Goal: Task Accomplishment & Management: Manage account settings

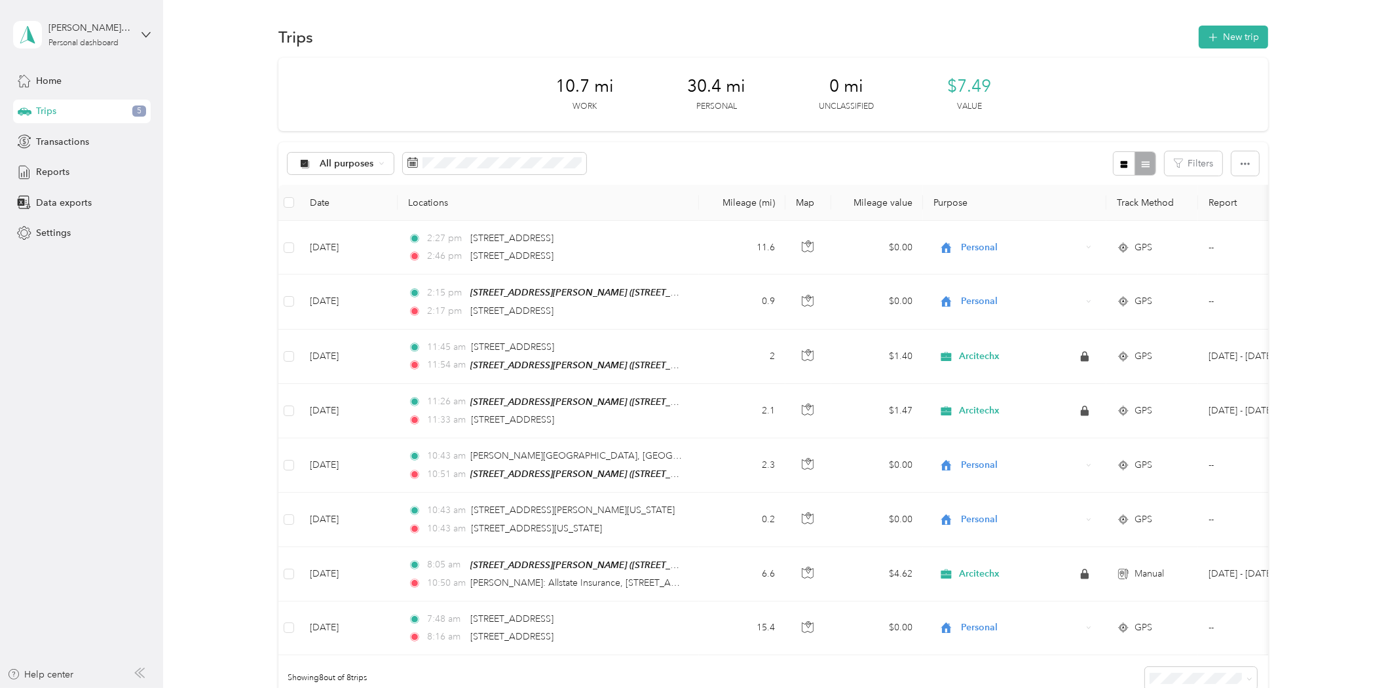
click at [459, 179] on div "All purposes Filters" at bounding box center [772, 163] width 989 height 43
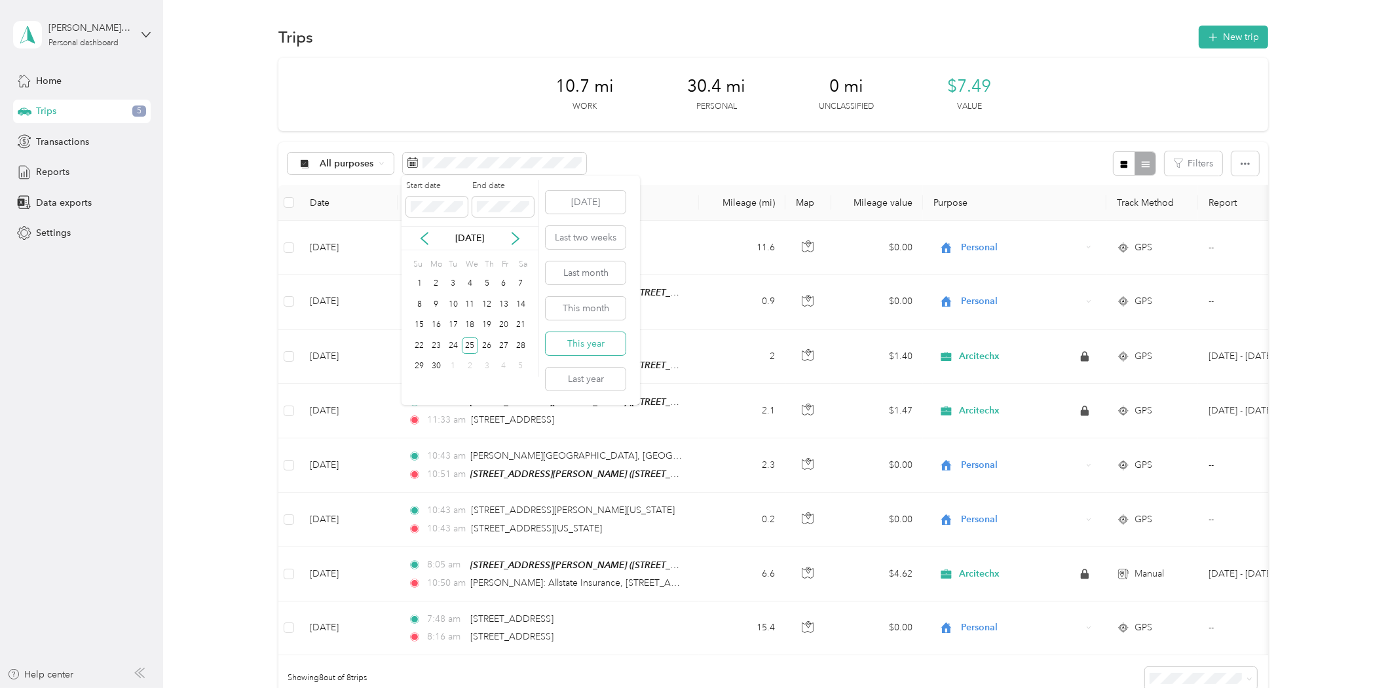
click at [583, 338] on button "This year" at bounding box center [585, 343] width 80 height 23
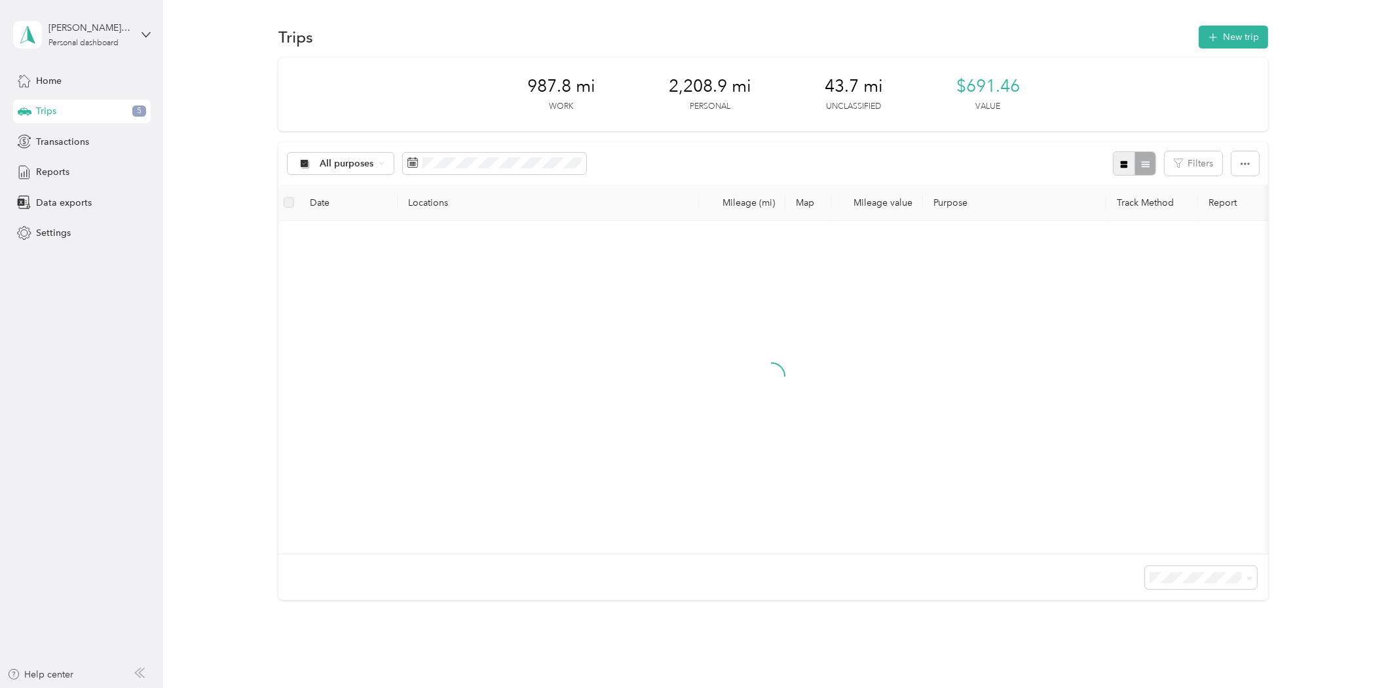
click at [1122, 166] on icon "button" at bounding box center [1123, 163] width 7 height 7
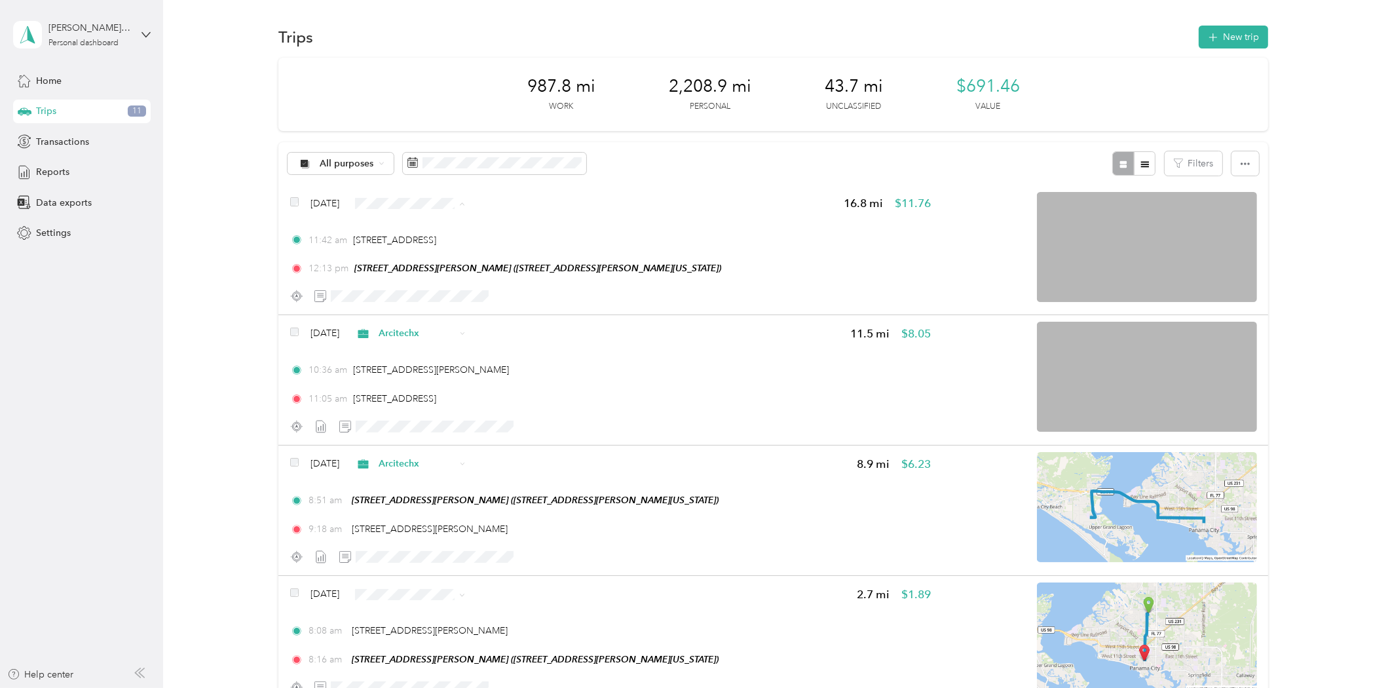
click at [440, 236] on ol "Arcitechx Personal" at bounding box center [429, 239] width 119 height 46
click at [407, 221] on span "Arcitechx" at bounding box center [440, 224] width 77 height 14
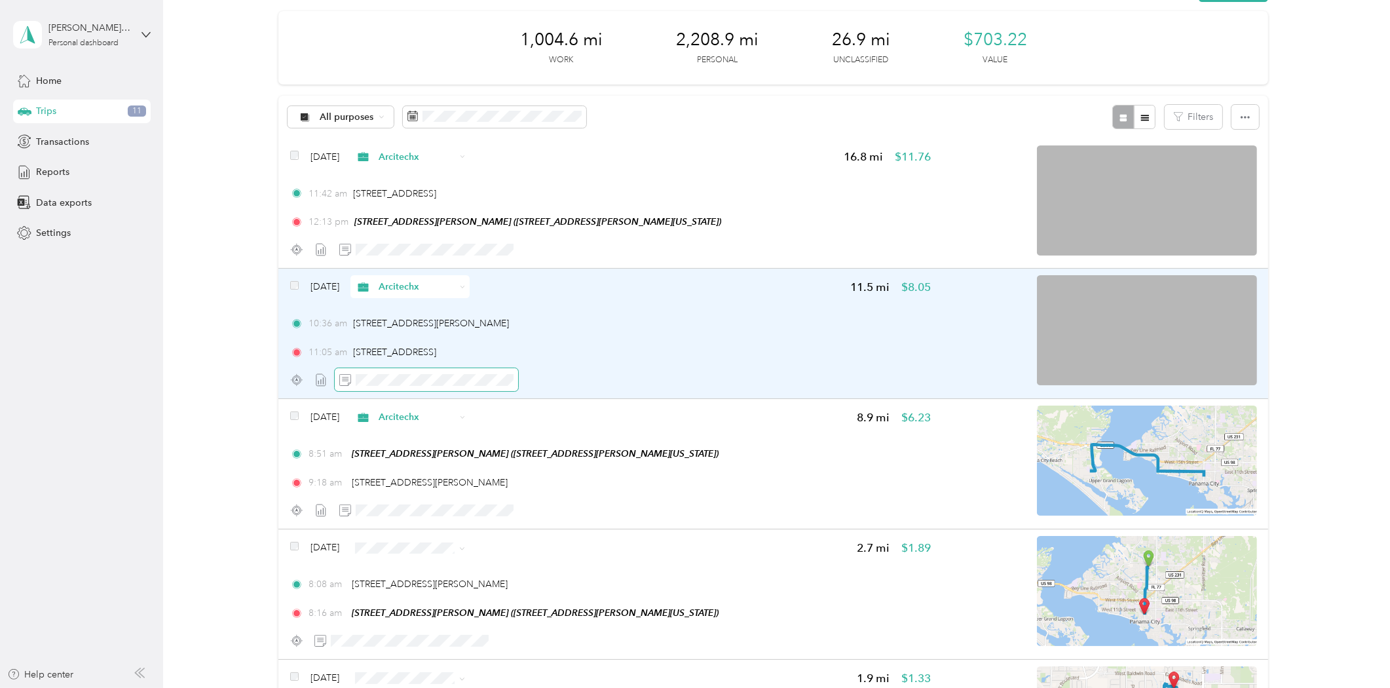
scroll to position [73, 0]
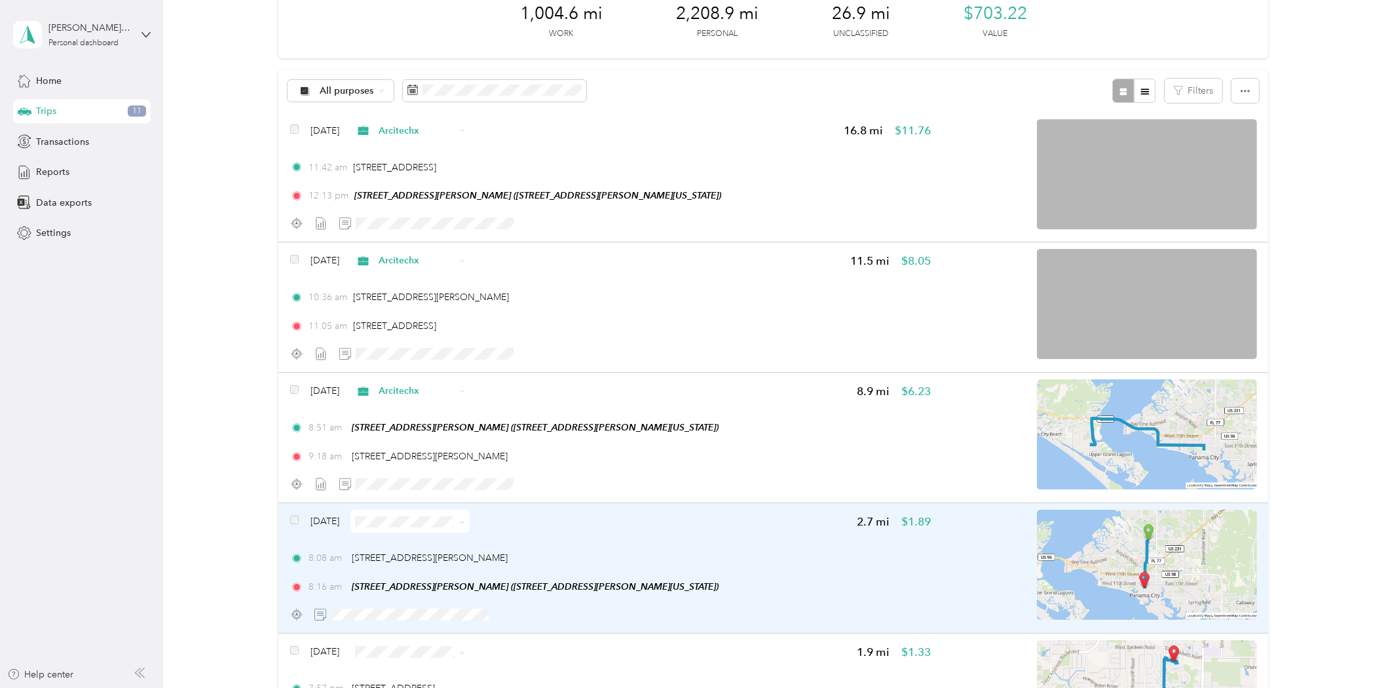
click at [416, 526] on span at bounding box center [409, 520] width 119 height 23
click at [407, 513] on span at bounding box center [409, 520] width 119 height 23
click at [428, 513] on span at bounding box center [409, 520] width 119 height 23
click at [440, 513] on span at bounding box center [409, 520] width 119 height 23
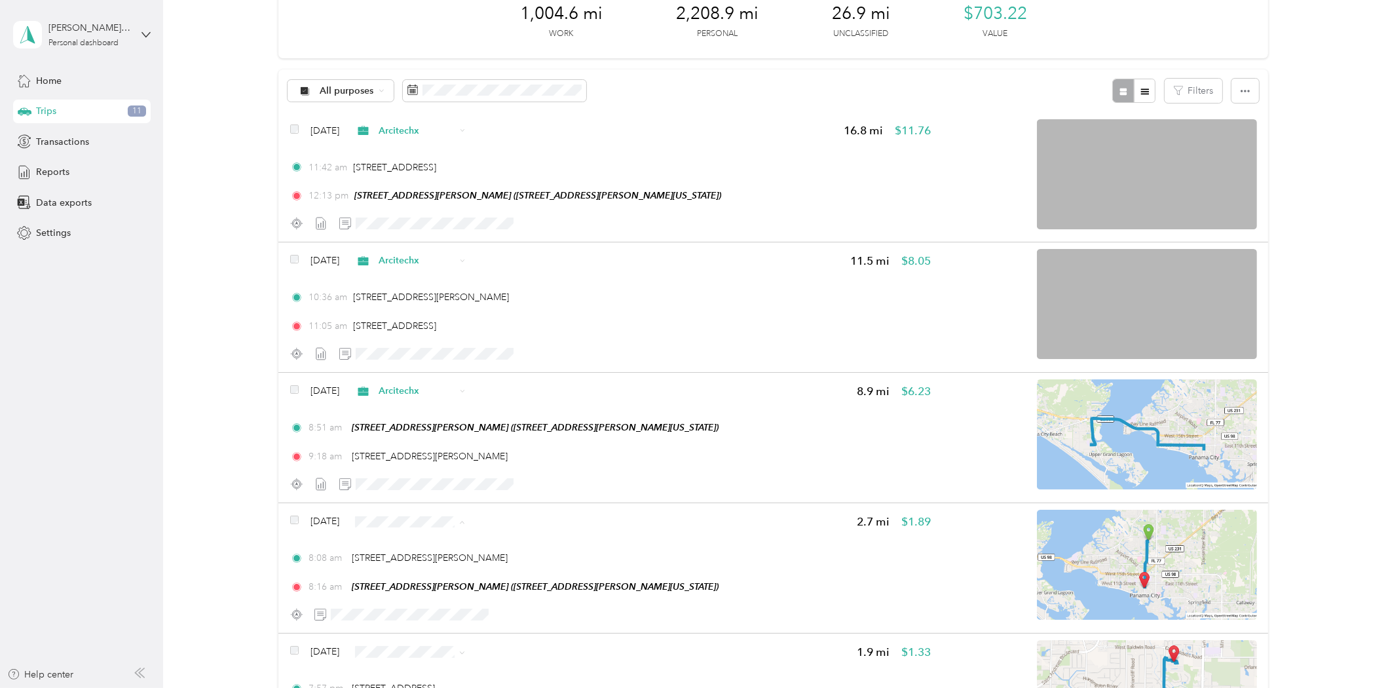
click at [457, 570] on span "Personal" at bounding box center [440, 568] width 77 height 14
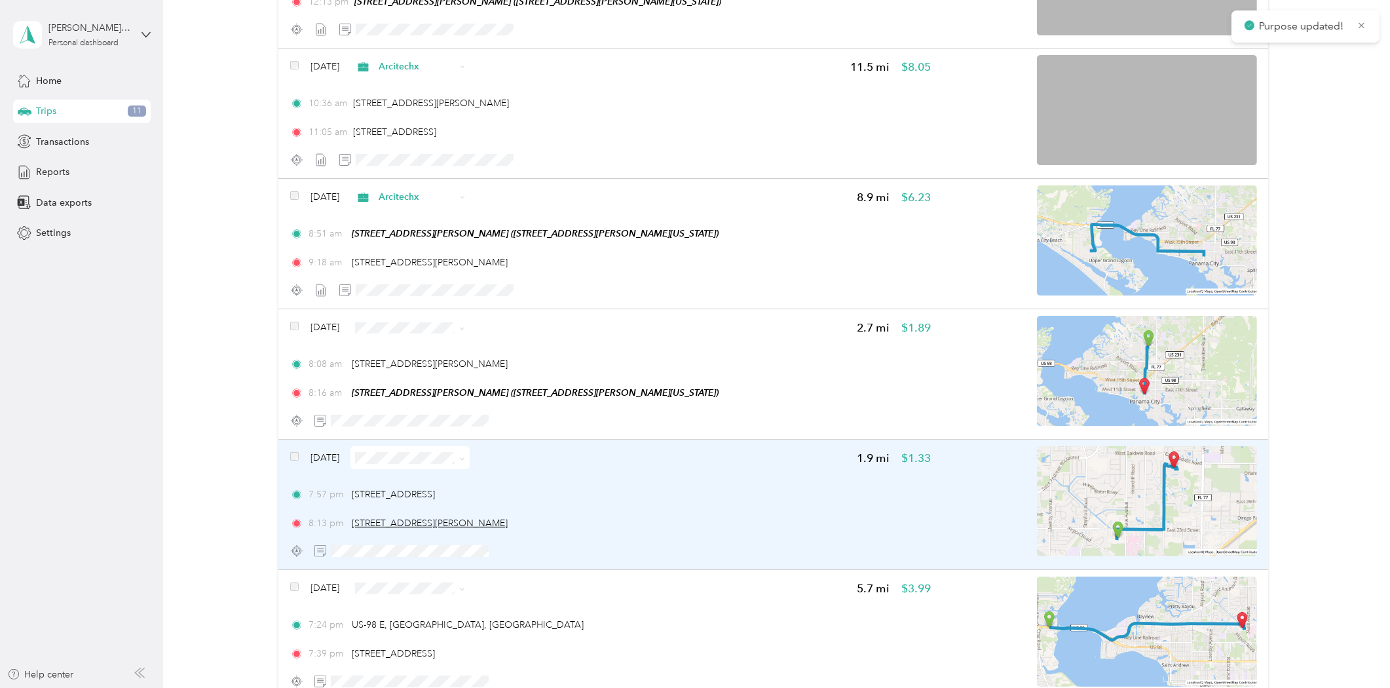
scroll to position [291, 0]
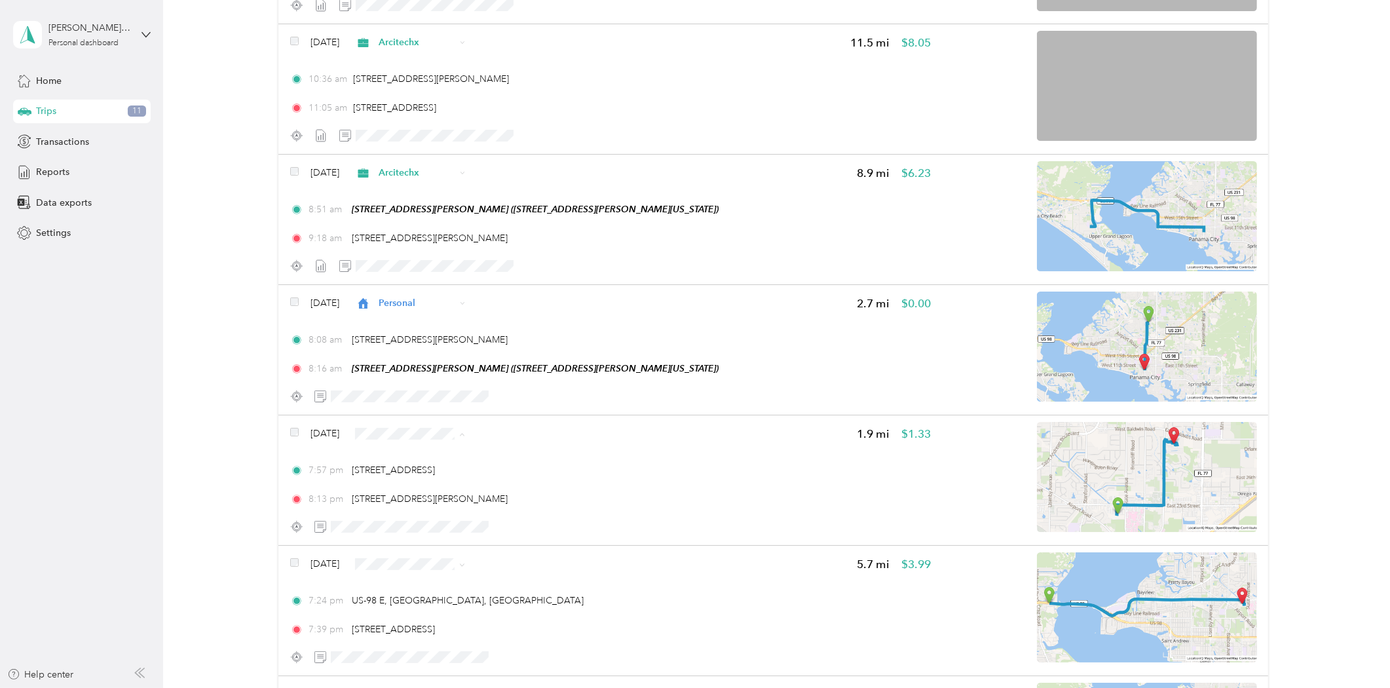
click at [451, 475] on span "Personal" at bounding box center [440, 480] width 77 height 14
click at [443, 616] on li "Personal" at bounding box center [429, 610] width 119 height 23
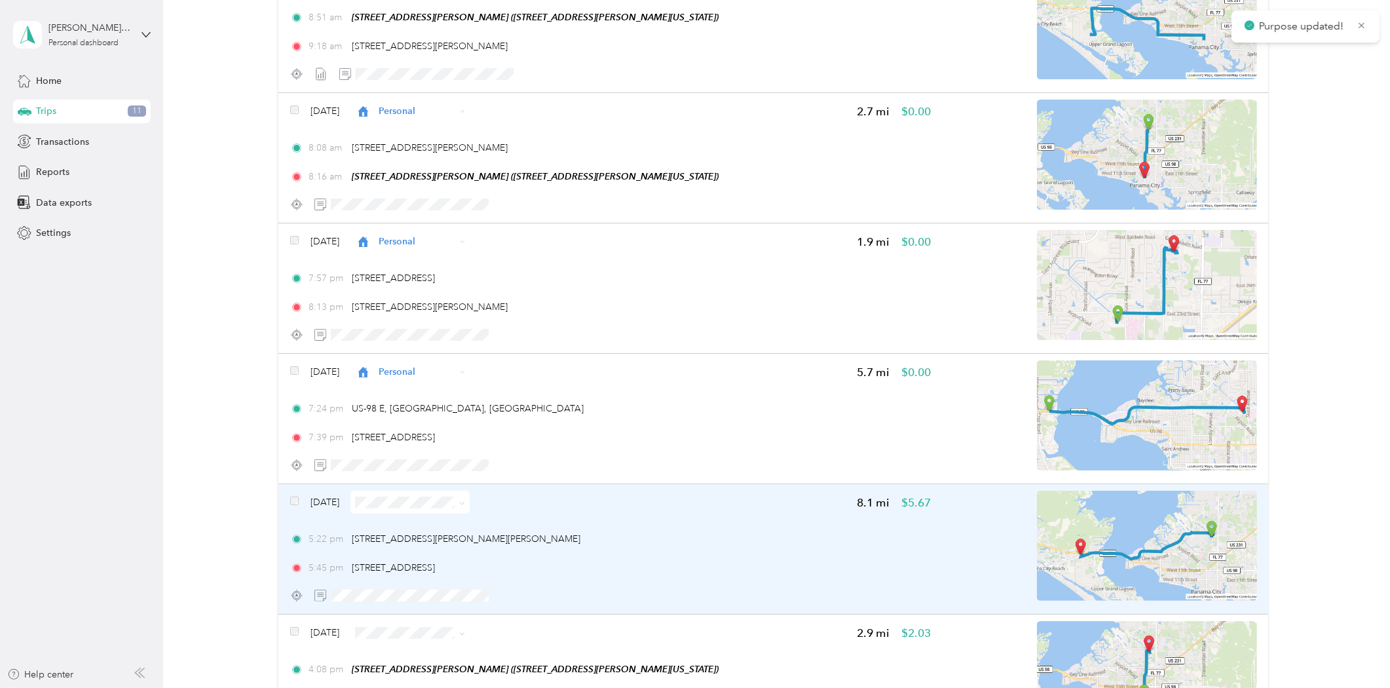
scroll to position [509, 0]
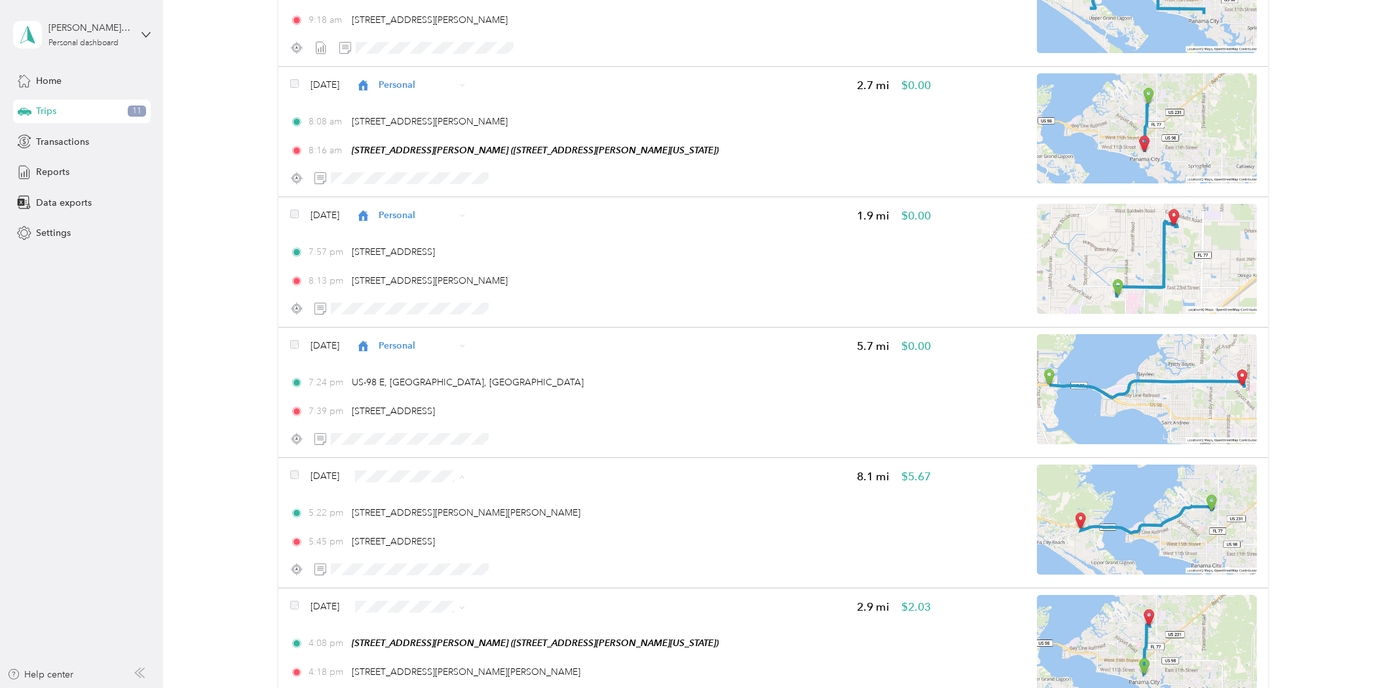
click at [437, 515] on span "Personal" at bounding box center [440, 522] width 77 height 14
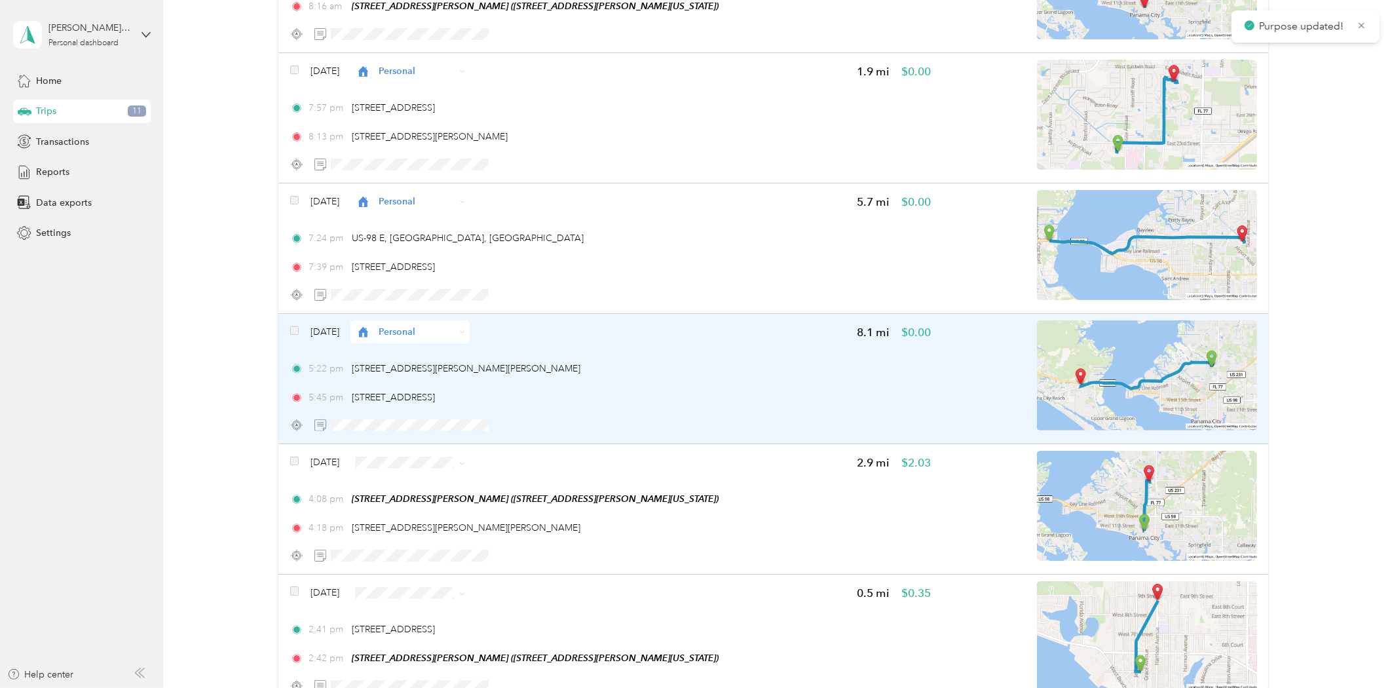
scroll to position [655, 0]
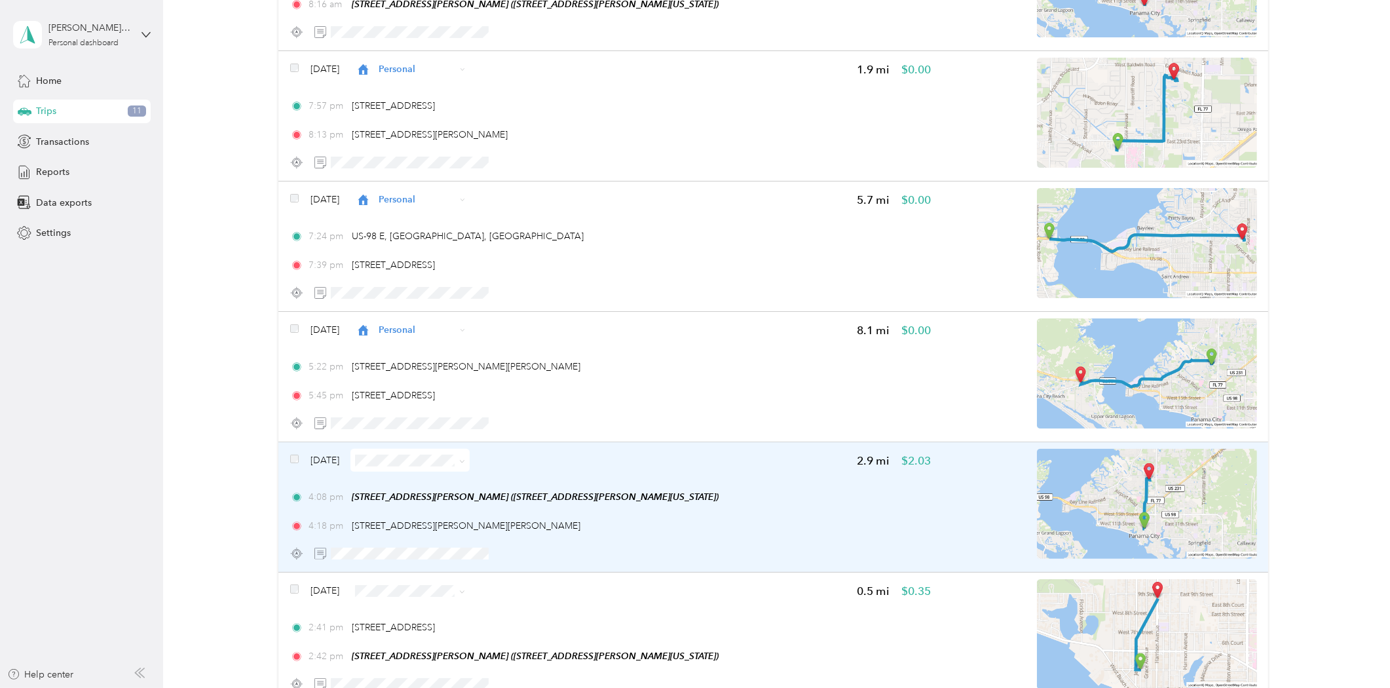
click at [407, 465] on span at bounding box center [409, 460] width 119 height 23
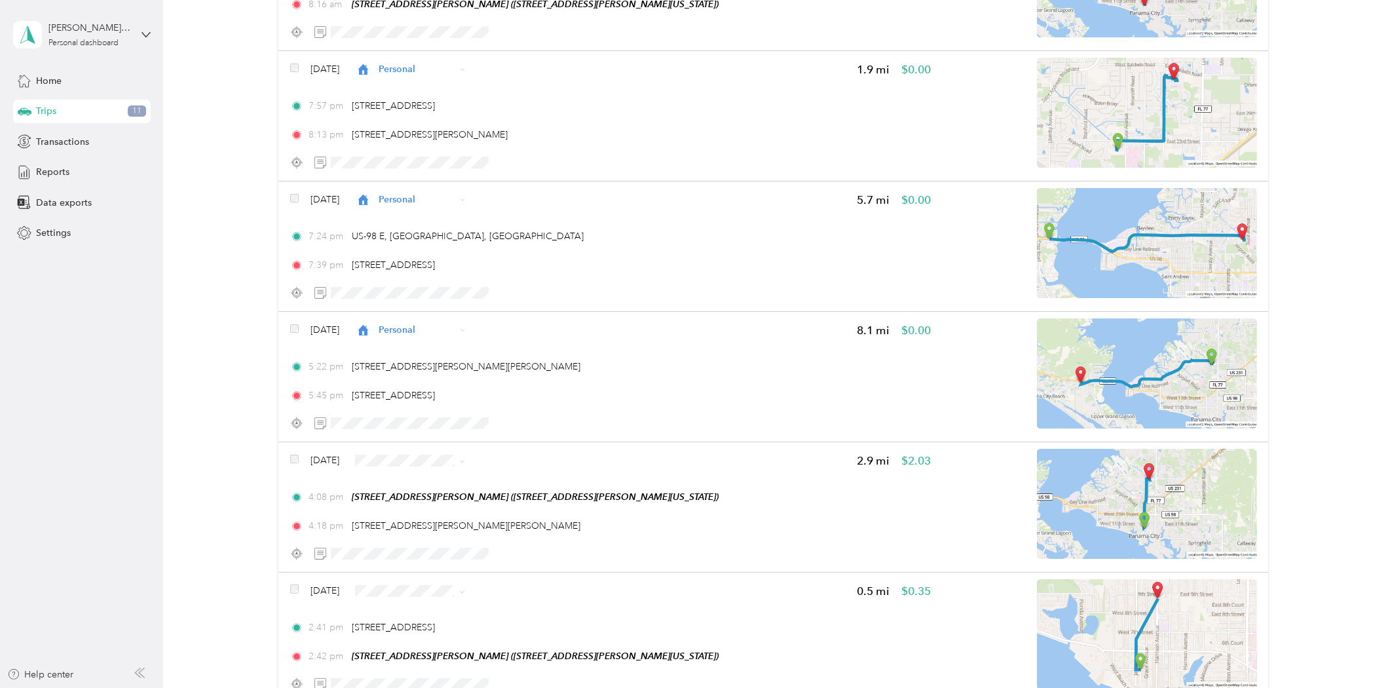
click at [423, 503] on span "Personal" at bounding box center [440, 504] width 77 height 14
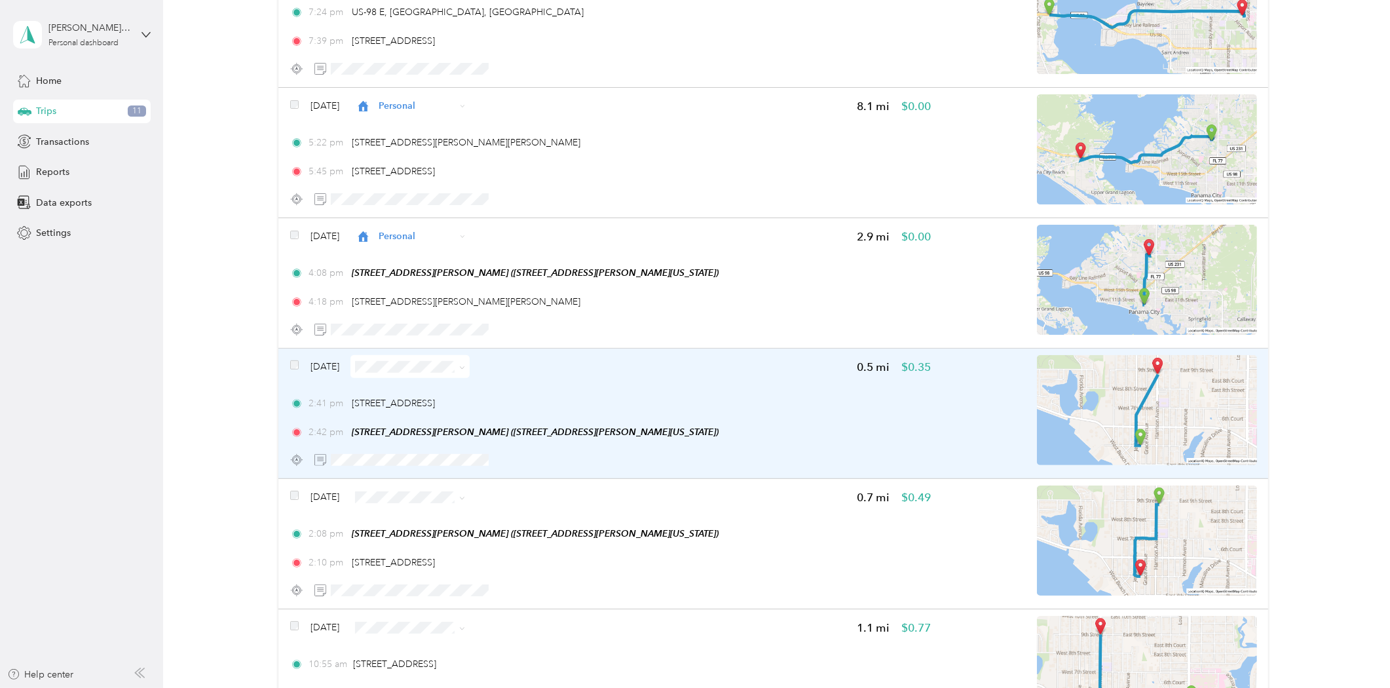
scroll to position [946, 0]
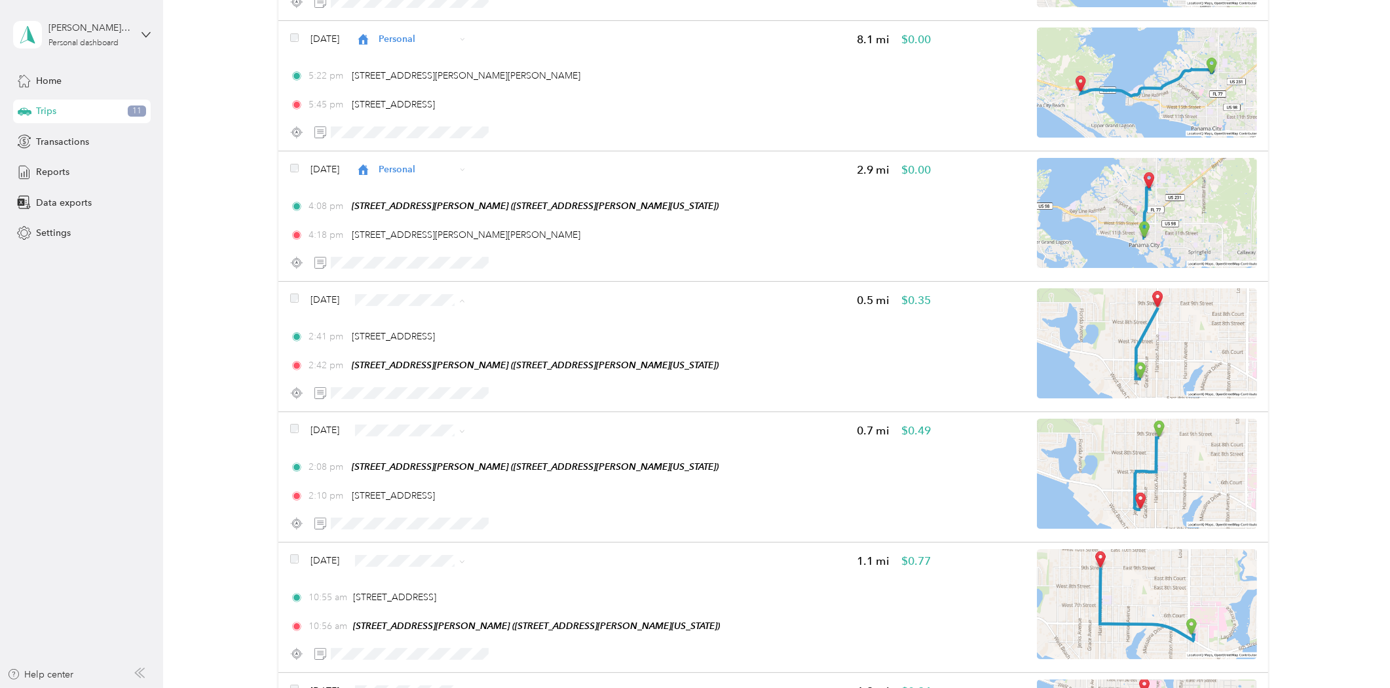
click at [458, 325] on li "Arcitechx" at bounding box center [429, 322] width 119 height 23
click at [433, 454] on li "Arcitechx" at bounding box center [429, 452] width 119 height 23
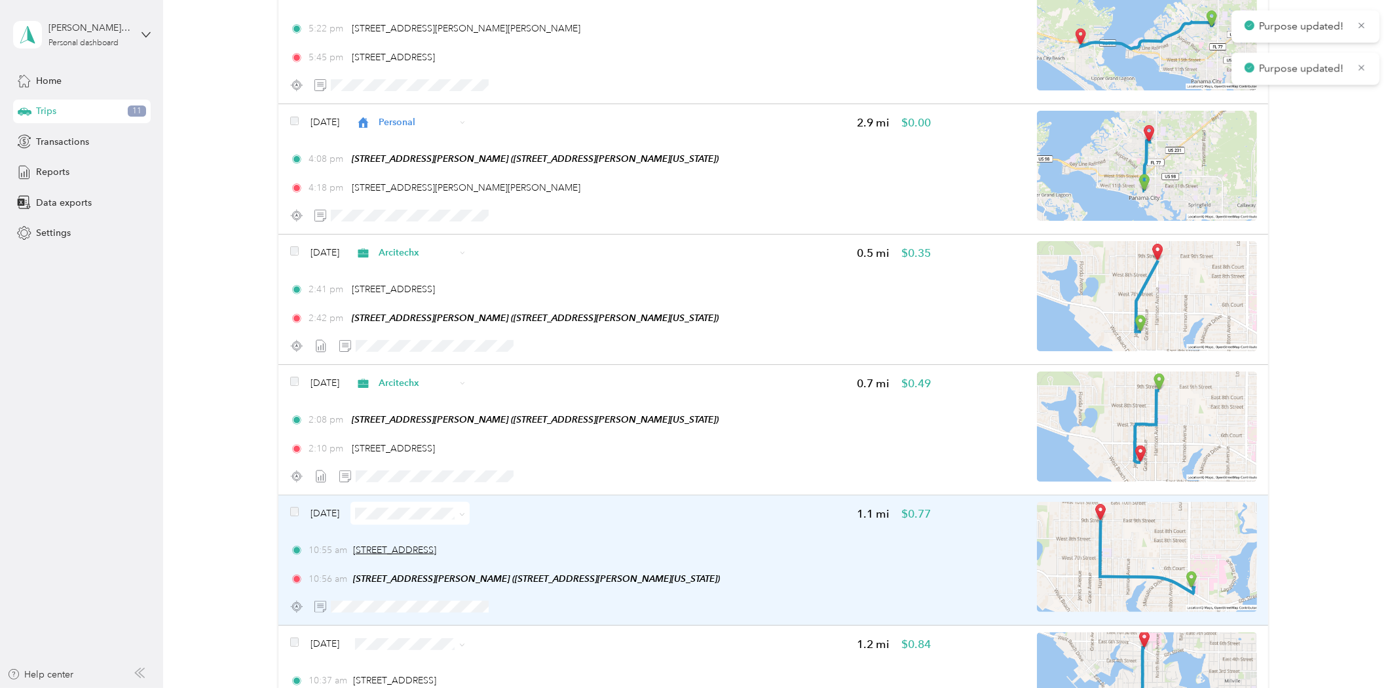
scroll to position [1018, 0]
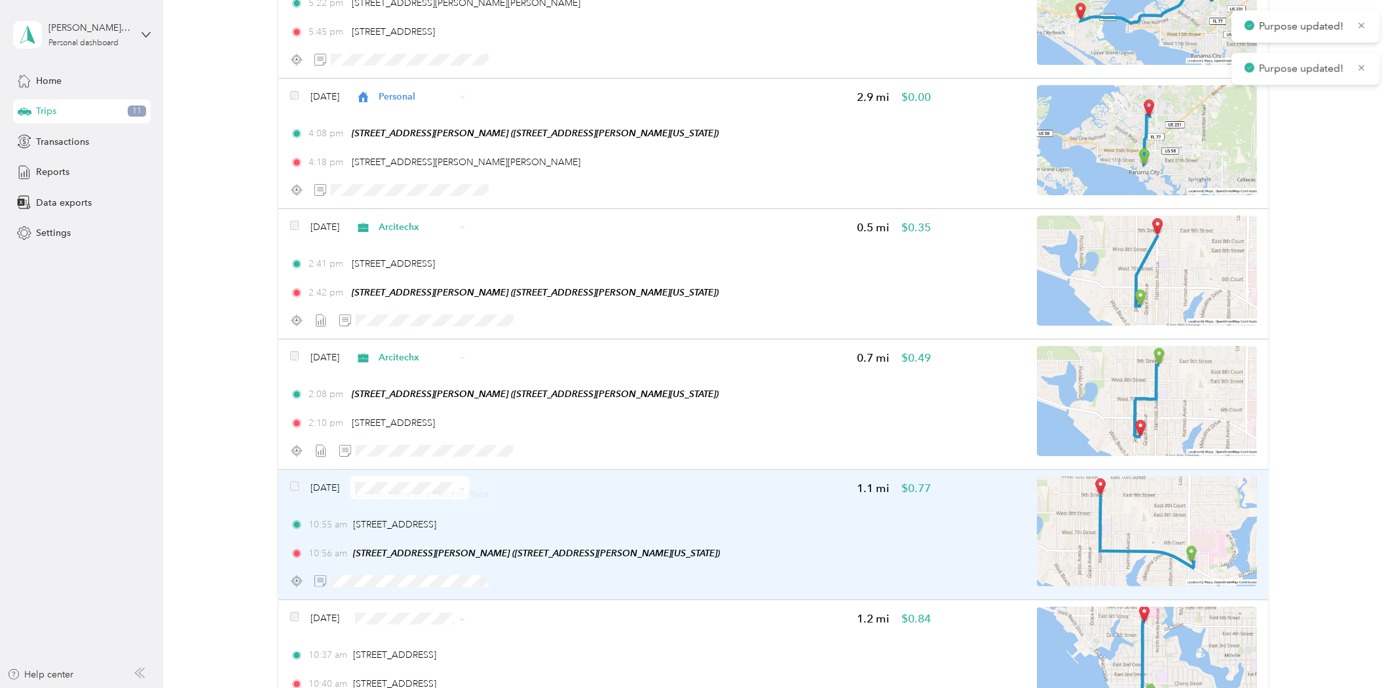
click at [426, 492] on div "Click to name as a Favorite Place" at bounding box center [422, 494] width 153 height 32
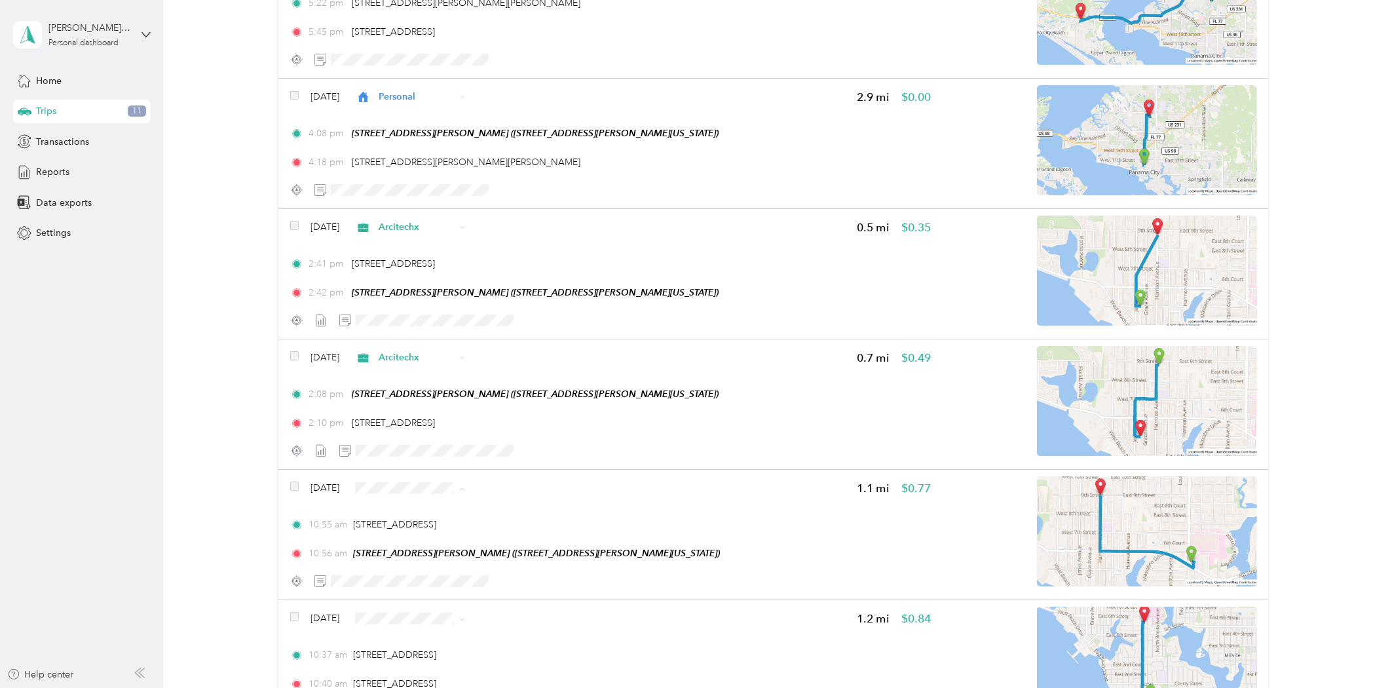
click at [422, 503] on span "Arcitechx" at bounding box center [440, 510] width 77 height 14
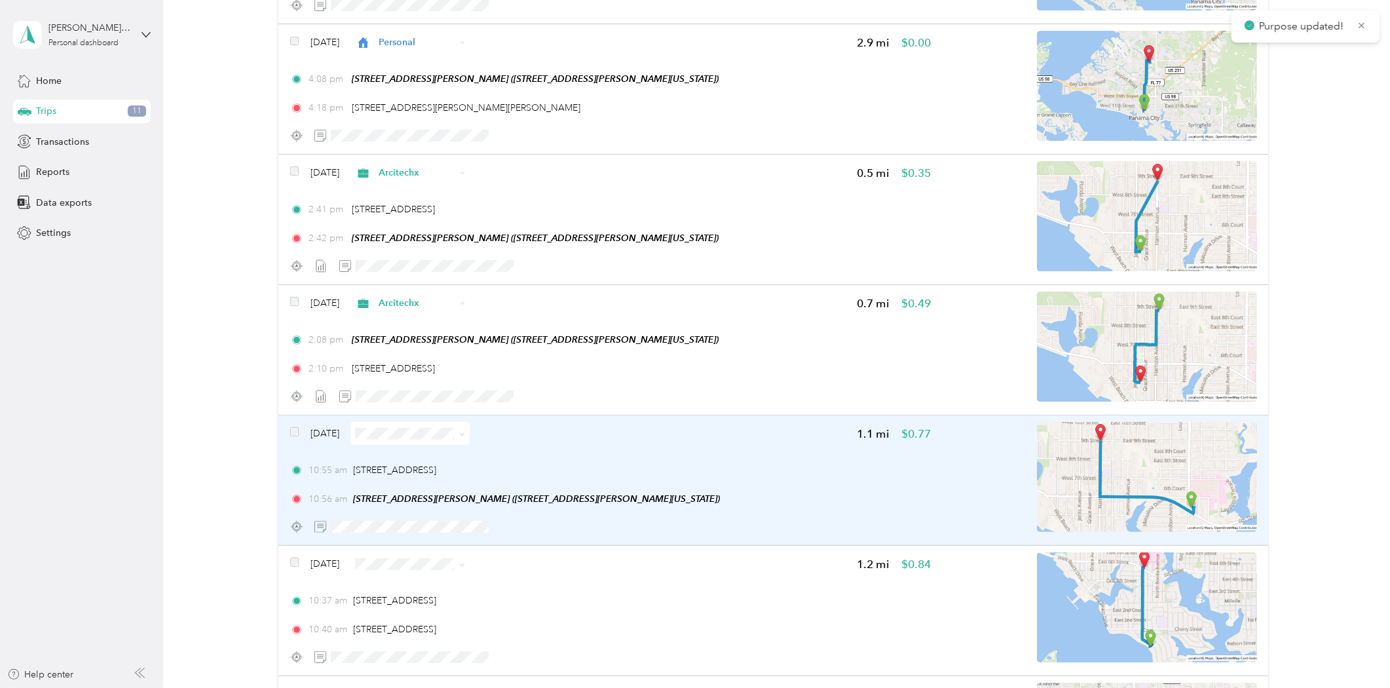
scroll to position [1164, 0]
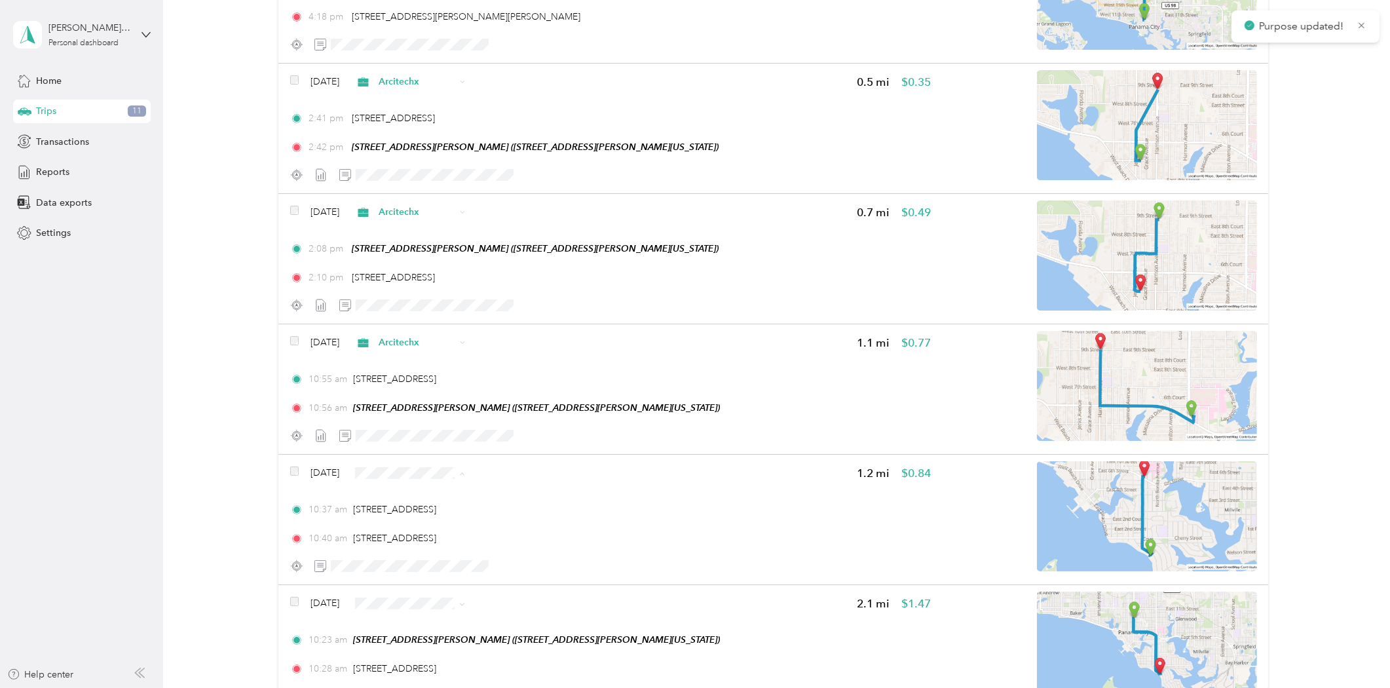
click at [444, 493] on span "Arcitechx" at bounding box center [440, 495] width 77 height 14
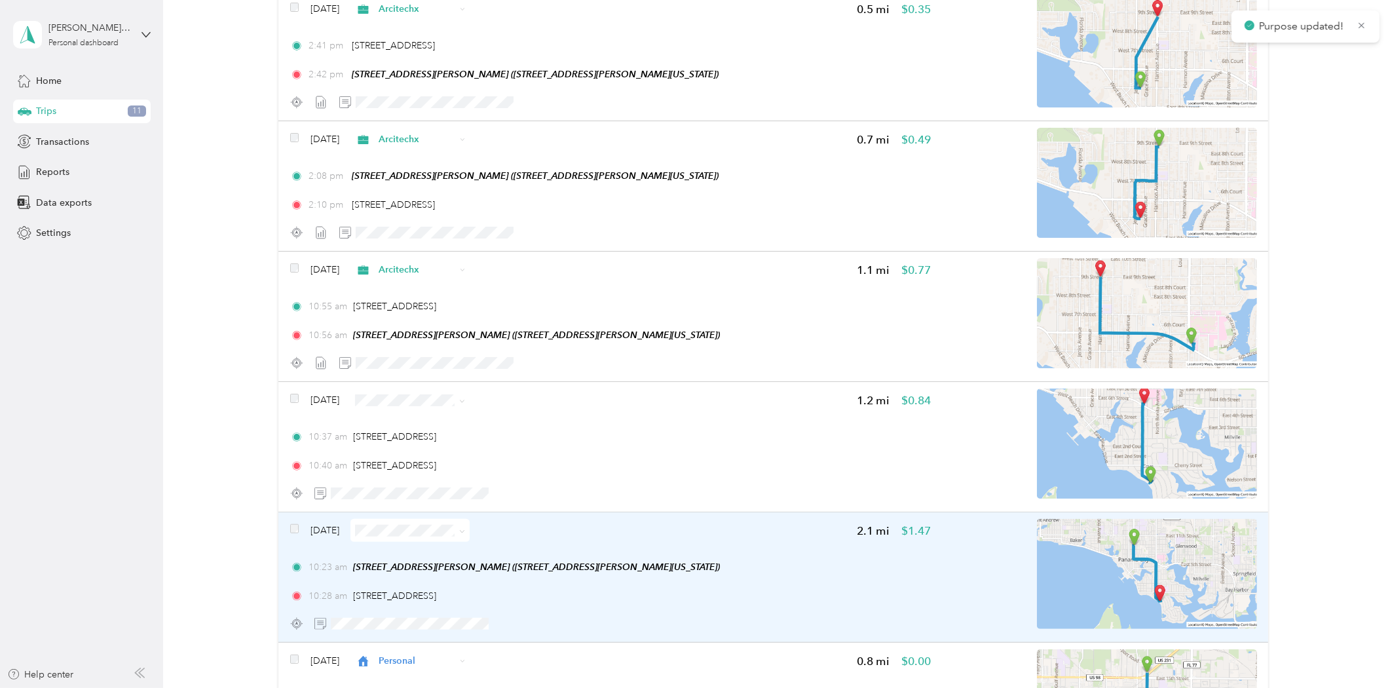
scroll to position [1310, 0]
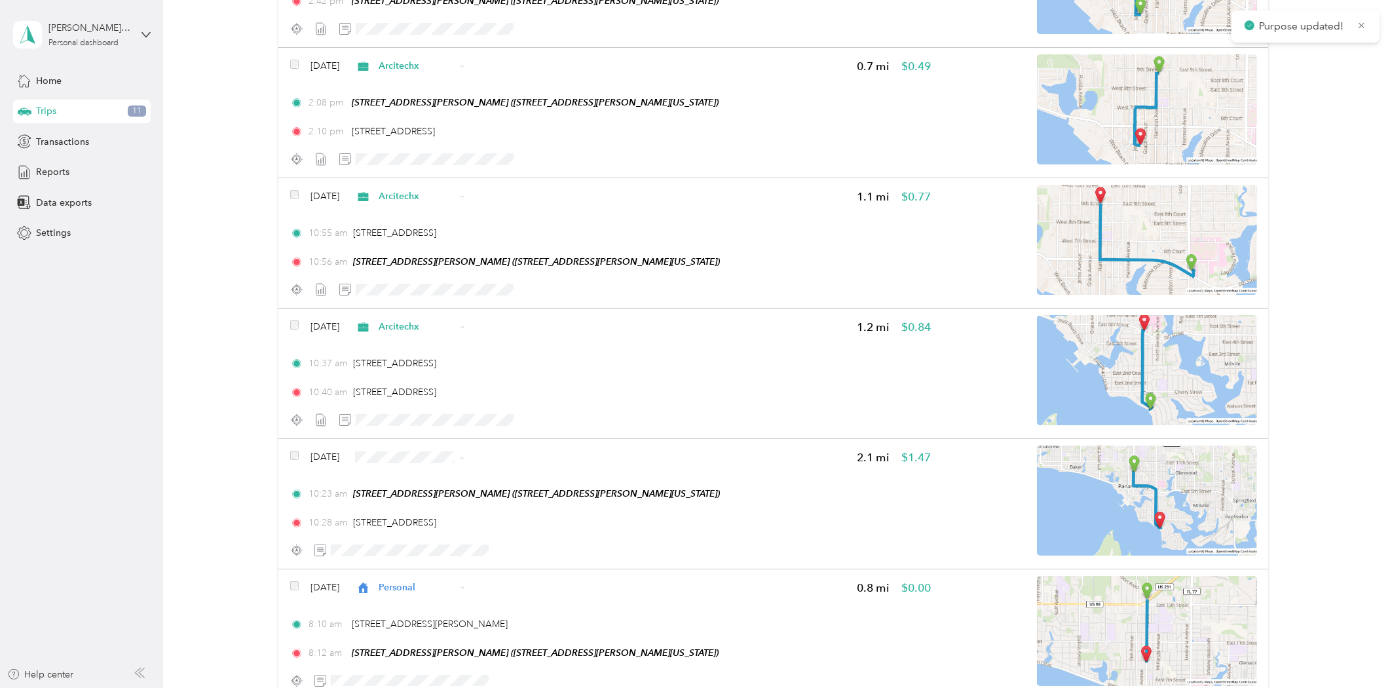
click at [441, 479] on span "Arcitechx" at bounding box center [440, 479] width 77 height 14
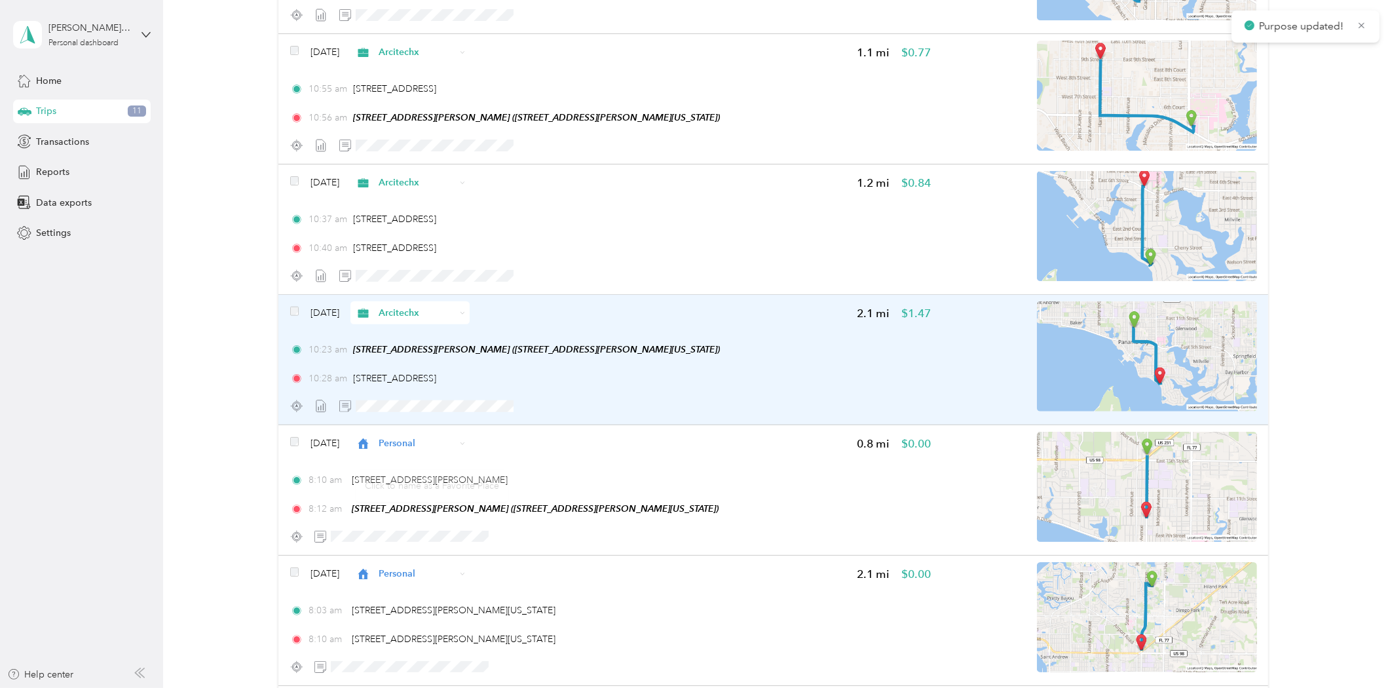
scroll to position [1455, 0]
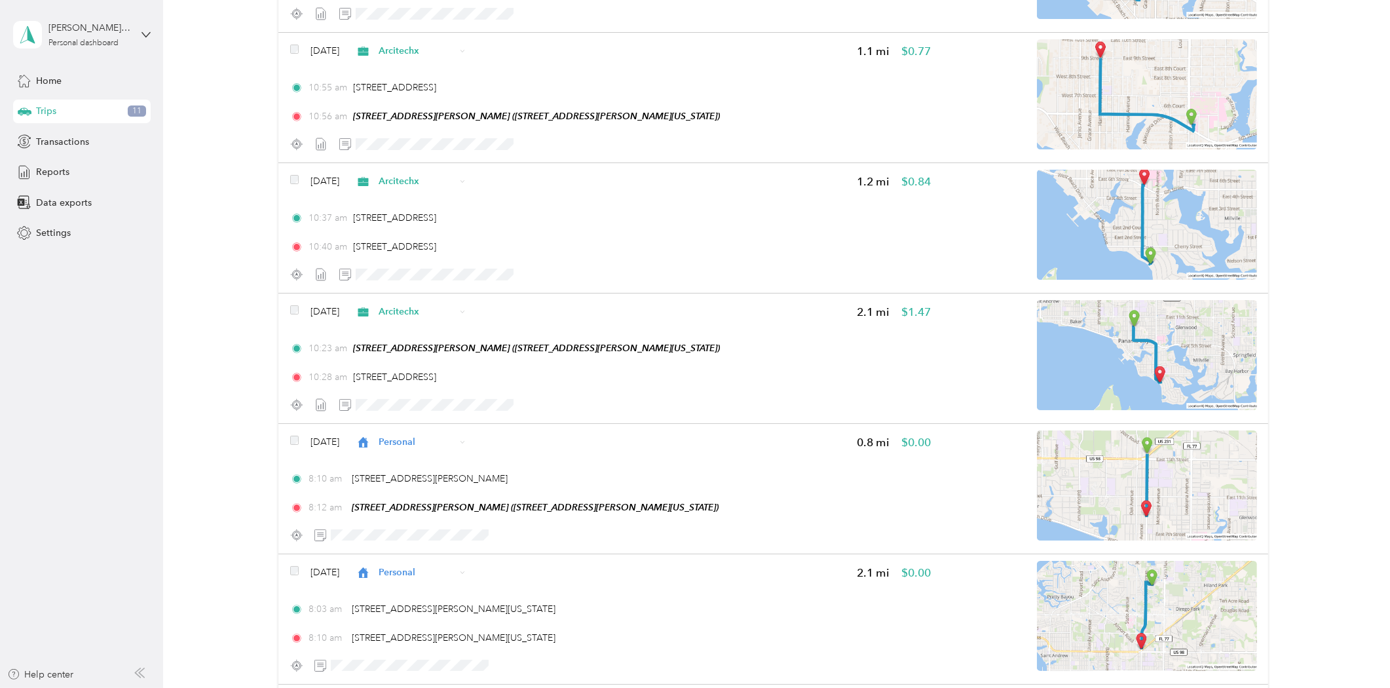
click at [251, 288] on div "1,010.2 mi Work 2,230.2 mi Personal 0 mi Unclassified $707.14 Value All purpose…" at bounding box center [773, 338] width 1188 height 3471
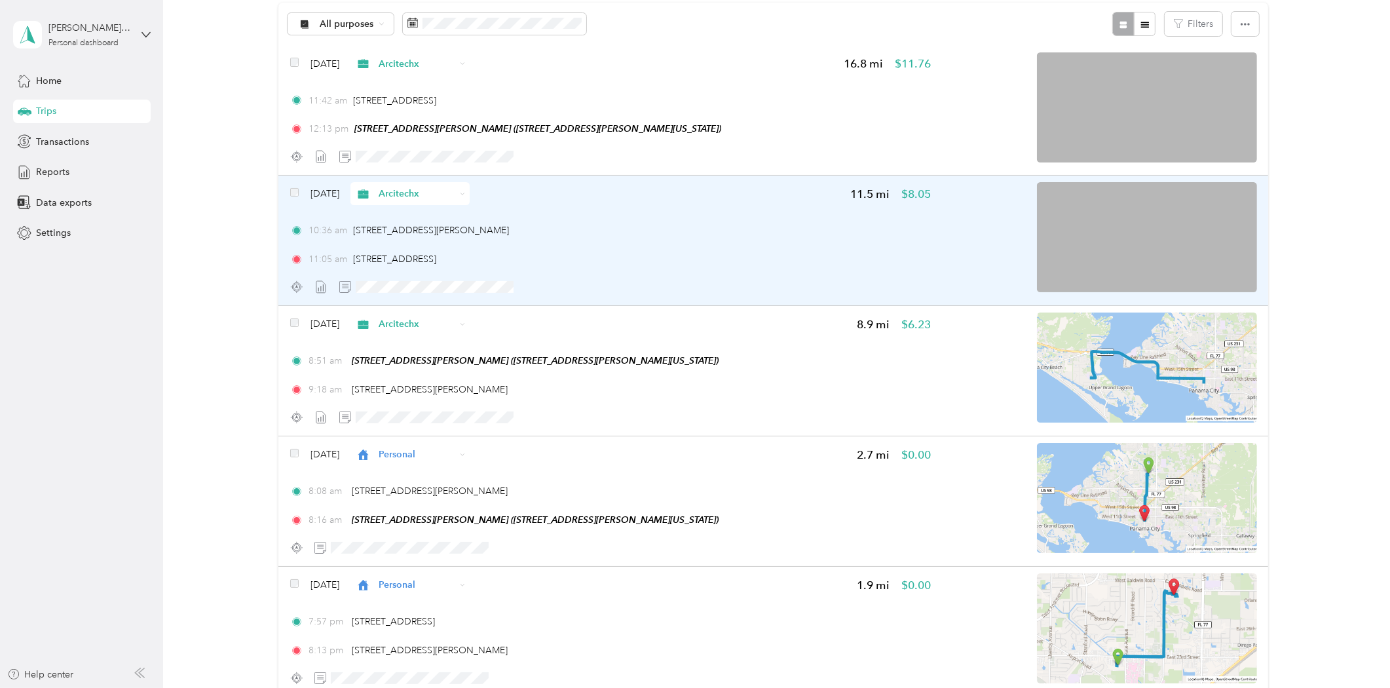
scroll to position [145, 0]
